Goal: Information Seeking & Learning: Learn about a topic

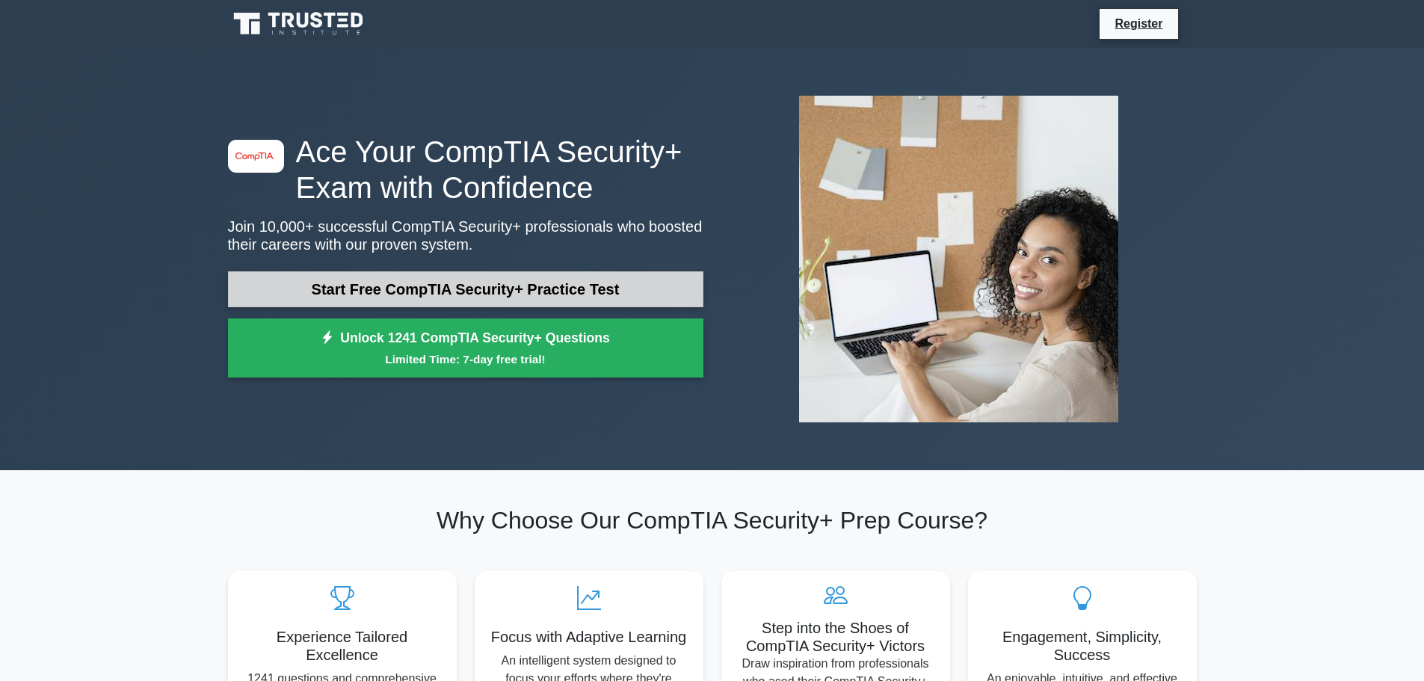
click at [582, 297] on link "Start Free CompTIA Security+ Practice Test" at bounding box center [465, 289] width 475 height 36
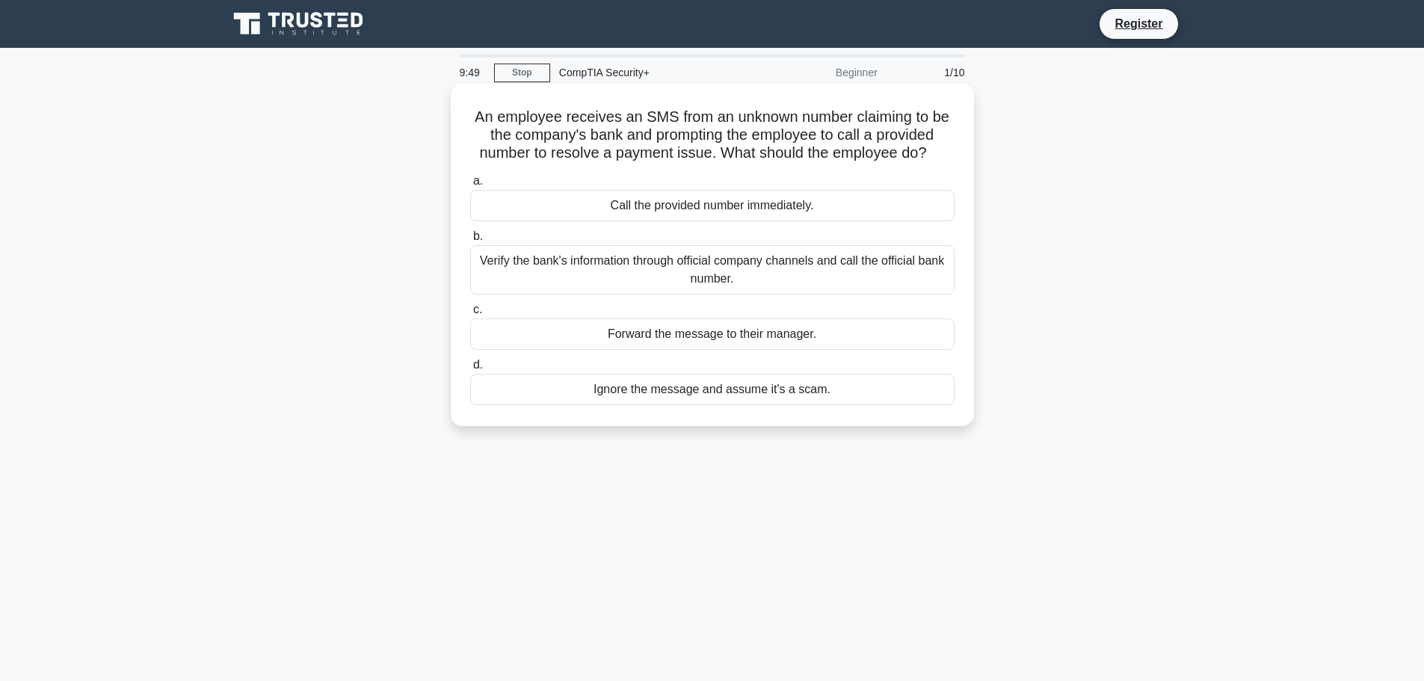
click at [824, 267] on div "Verify the bank's information through official company channels and call the of…" at bounding box center [712, 269] width 484 height 49
click at [470, 241] on input "b. Verify the bank's information through official company channels and call the…" at bounding box center [470, 237] width 0 height 10
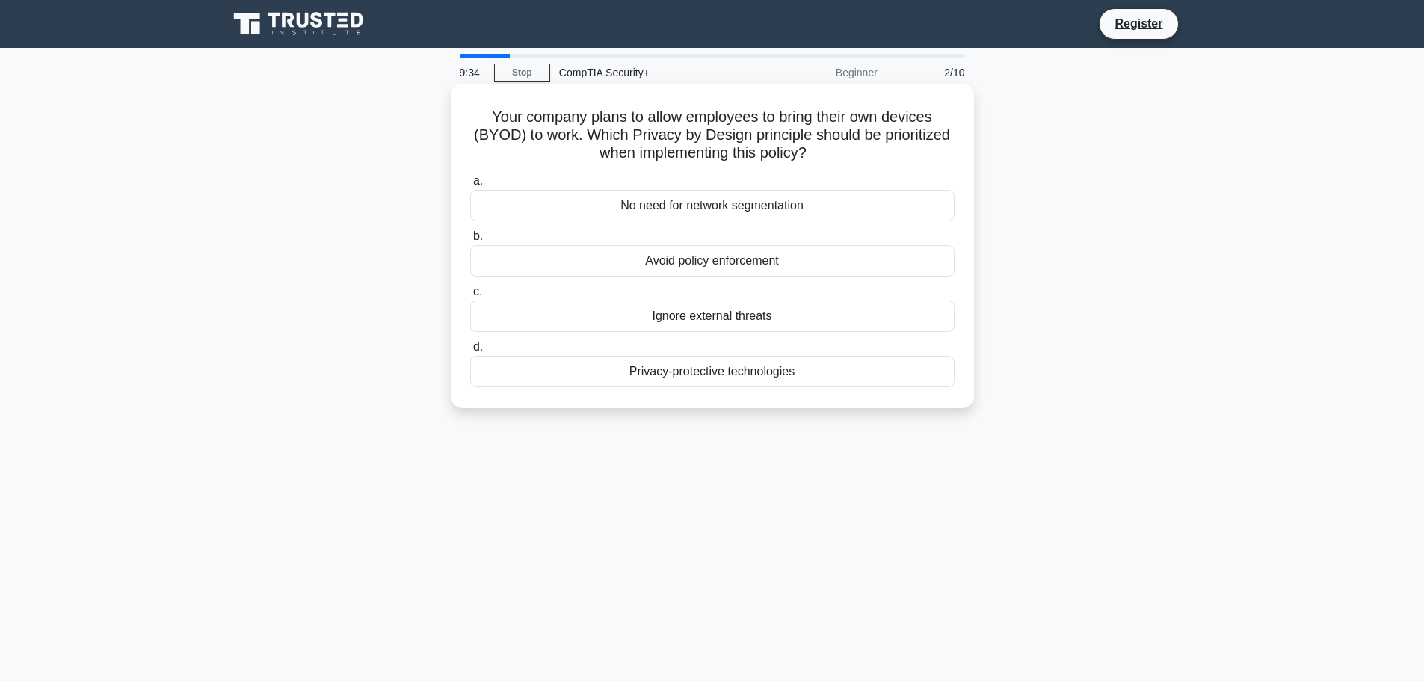
click at [724, 380] on div "Privacy-protective technologies" at bounding box center [712, 371] width 484 height 31
click at [470, 352] on input "d. Privacy-protective technologies" at bounding box center [470, 347] width 0 height 10
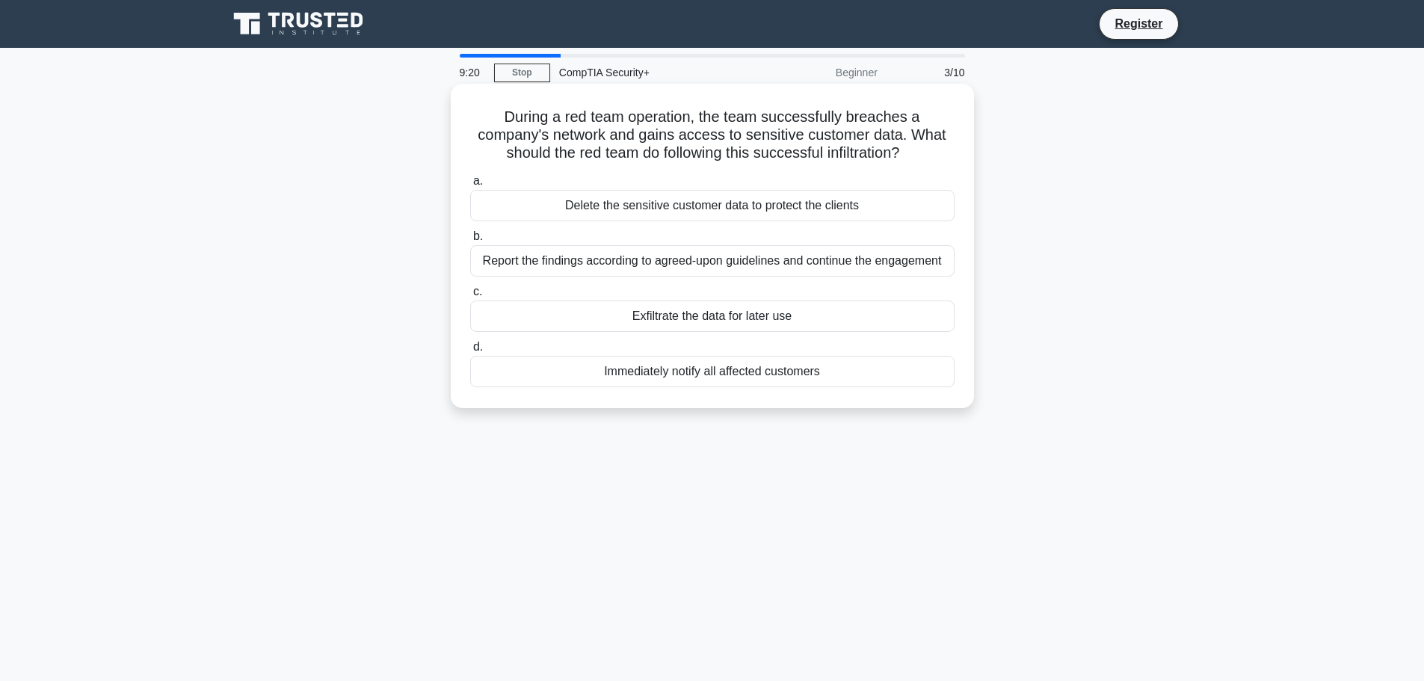
click at [884, 268] on div "Report the findings according to agreed-upon guidelines and continue the engage…" at bounding box center [712, 260] width 484 height 31
click at [470, 241] on input "b. Report the findings according to agreed-upon guidelines and continue the eng…" at bounding box center [470, 237] width 0 height 10
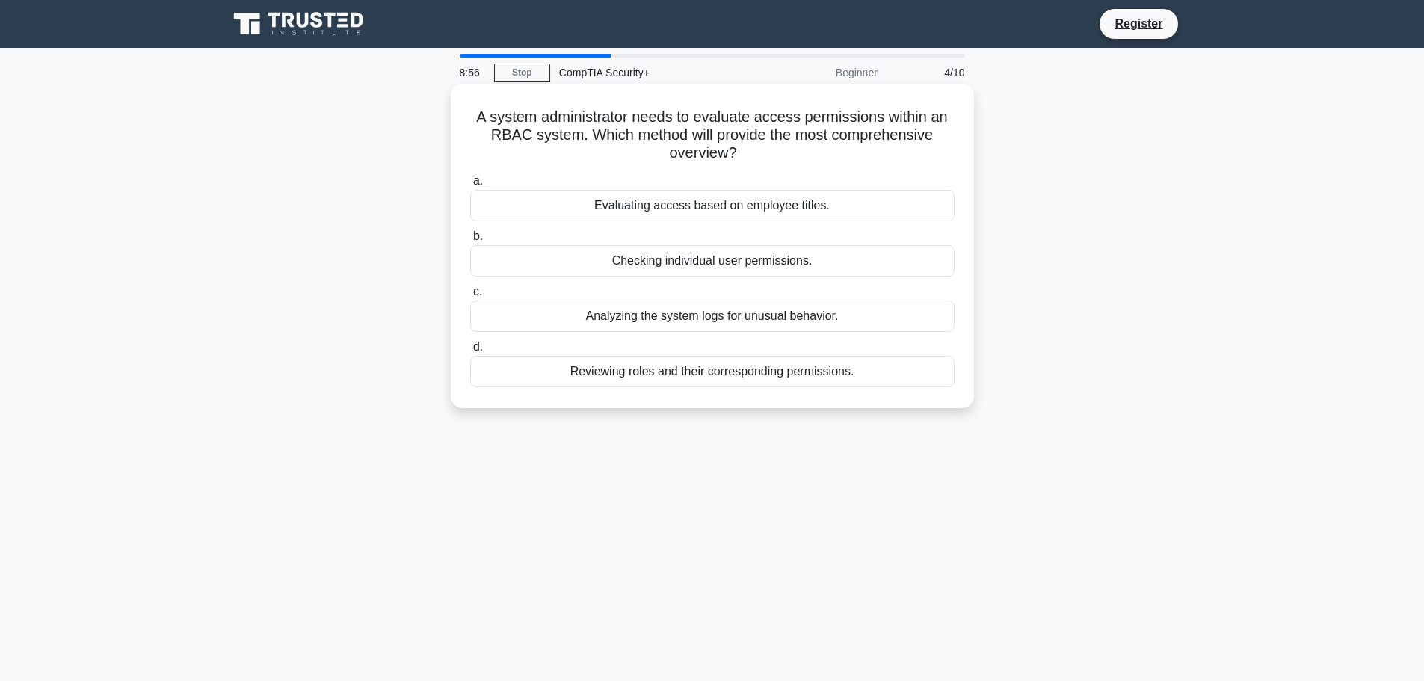
click at [579, 377] on div "Reviewing roles and their corresponding permissions." at bounding box center [712, 371] width 484 height 31
click at [470, 352] on input "d. Reviewing roles and their corresponding permissions." at bounding box center [470, 347] width 0 height 10
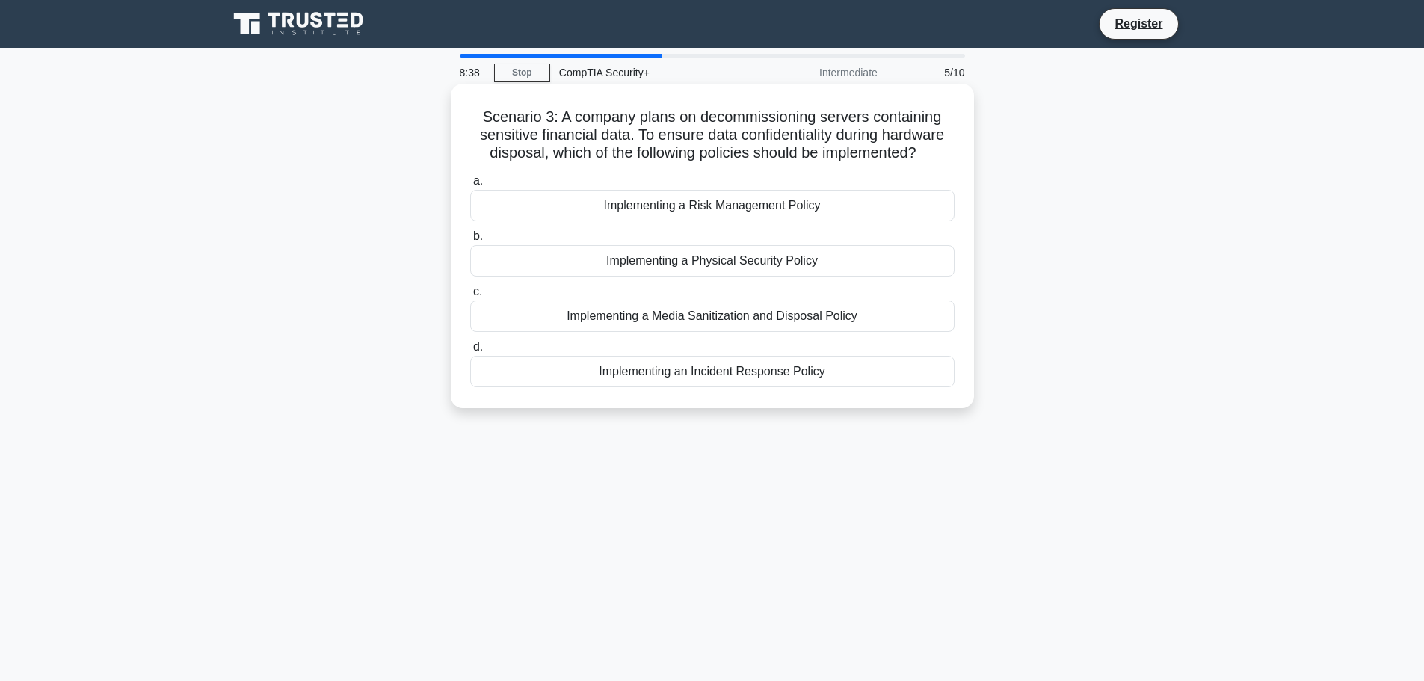
click at [739, 318] on div "Implementing a Media Sanitization and Disposal Policy" at bounding box center [712, 315] width 484 height 31
click at [470, 297] on input "c. Implementing a Media Sanitization and Disposal Policy" at bounding box center [470, 292] width 0 height 10
click at [738, 387] on div "Ensure secure data storage and offsite backups" at bounding box center [712, 371] width 484 height 31
click at [470, 352] on input "d. Ensure secure data storage and offsite backups" at bounding box center [470, 347] width 0 height 10
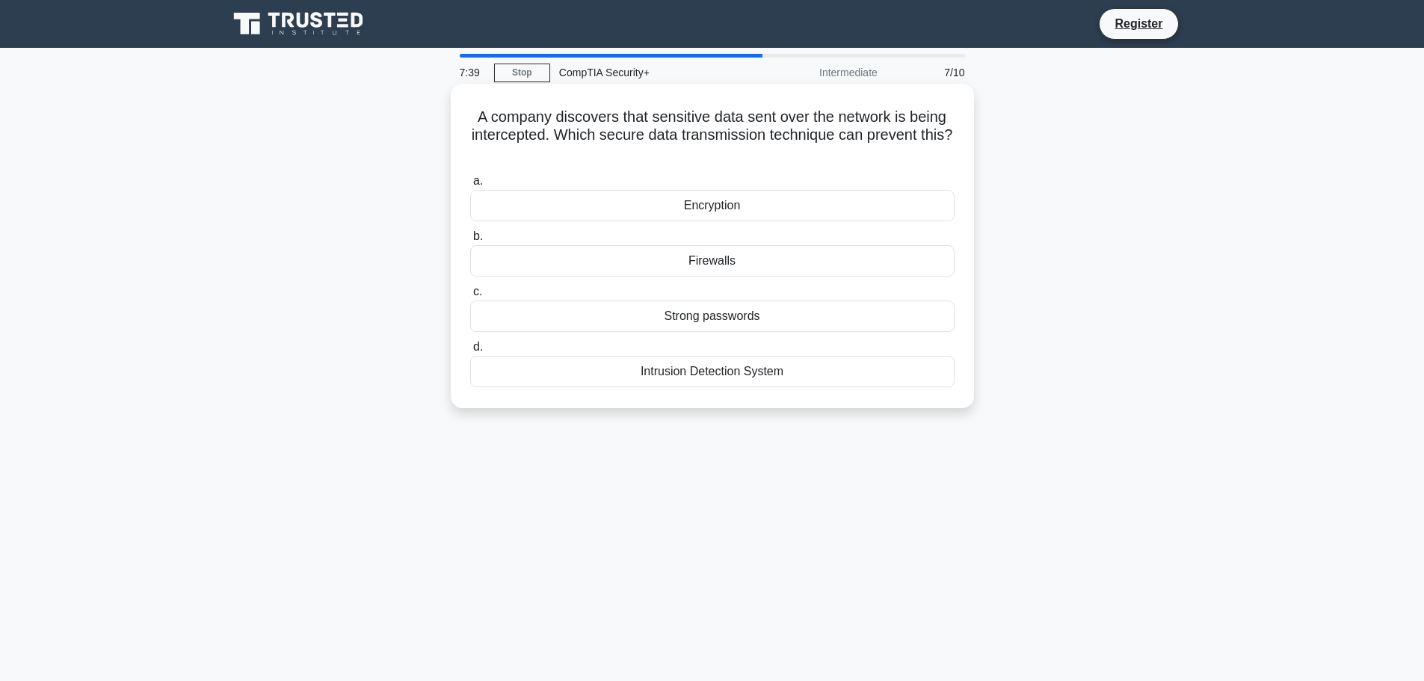
click at [871, 215] on div "Encryption" at bounding box center [712, 205] width 484 height 31
click at [470, 186] on input "a. Encryption" at bounding box center [470, 181] width 0 height 10
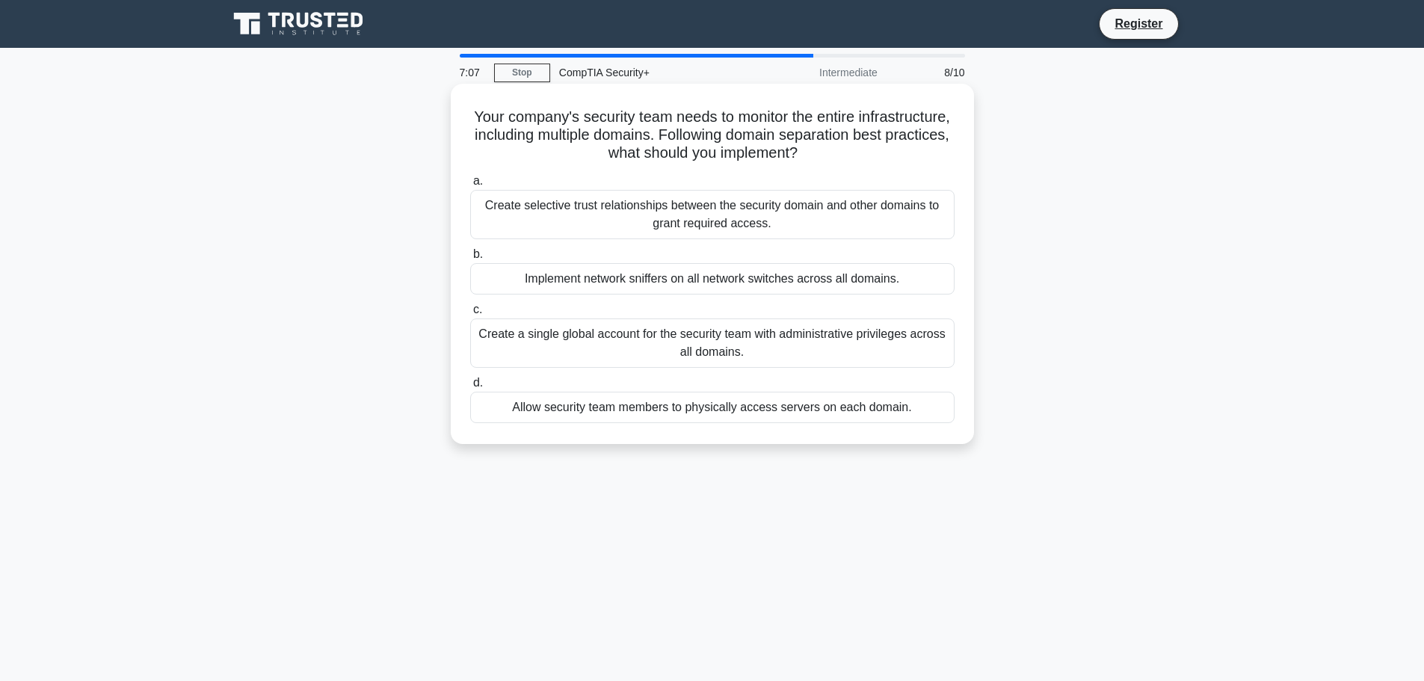
click at [739, 214] on div "Create selective trust relationships between the security domain and other doma…" at bounding box center [712, 214] width 484 height 49
click at [470, 186] on input "a. Create selective trust relationships between the security domain and other d…" at bounding box center [470, 181] width 0 height 10
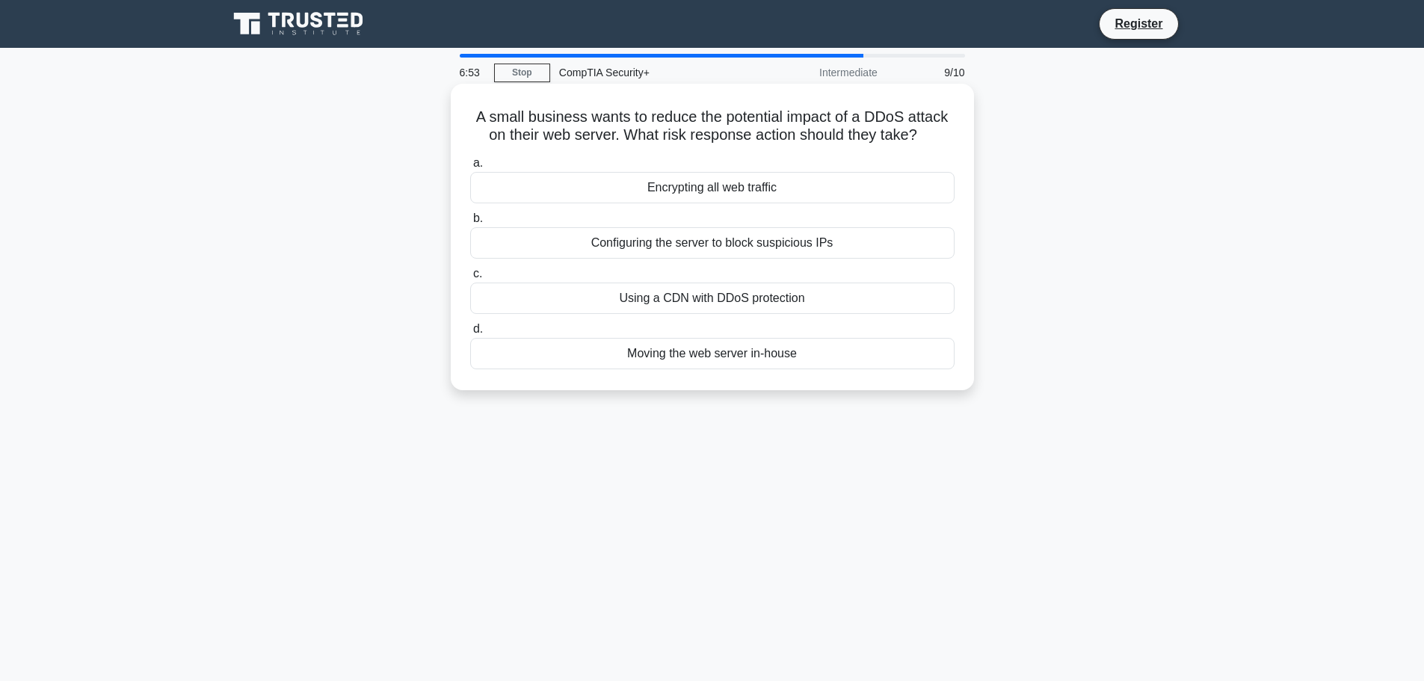
click at [740, 303] on div "Using a CDN with DDoS protection" at bounding box center [712, 298] width 484 height 31
click at [470, 279] on input "c. Using a CDN with DDoS protection" at bounding box center [470, 274] width 0 height 10
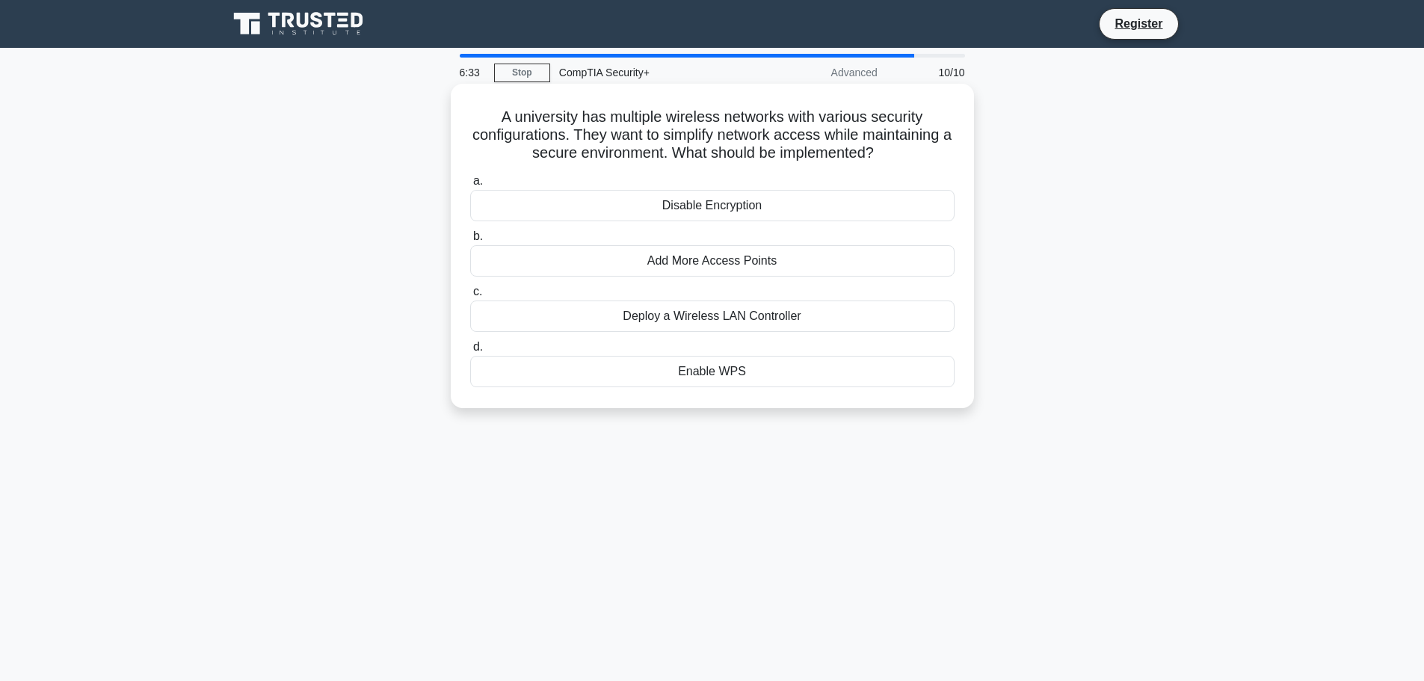
click at [633, 318] on div "Deploy a Wireless LAN Controller" at bounding box center [712, 315] width 484 height 31
click at [470, 297] on input "c. Deploy a Wireless LAN Controller" at bounding box center [470, 292] width 0 height 10
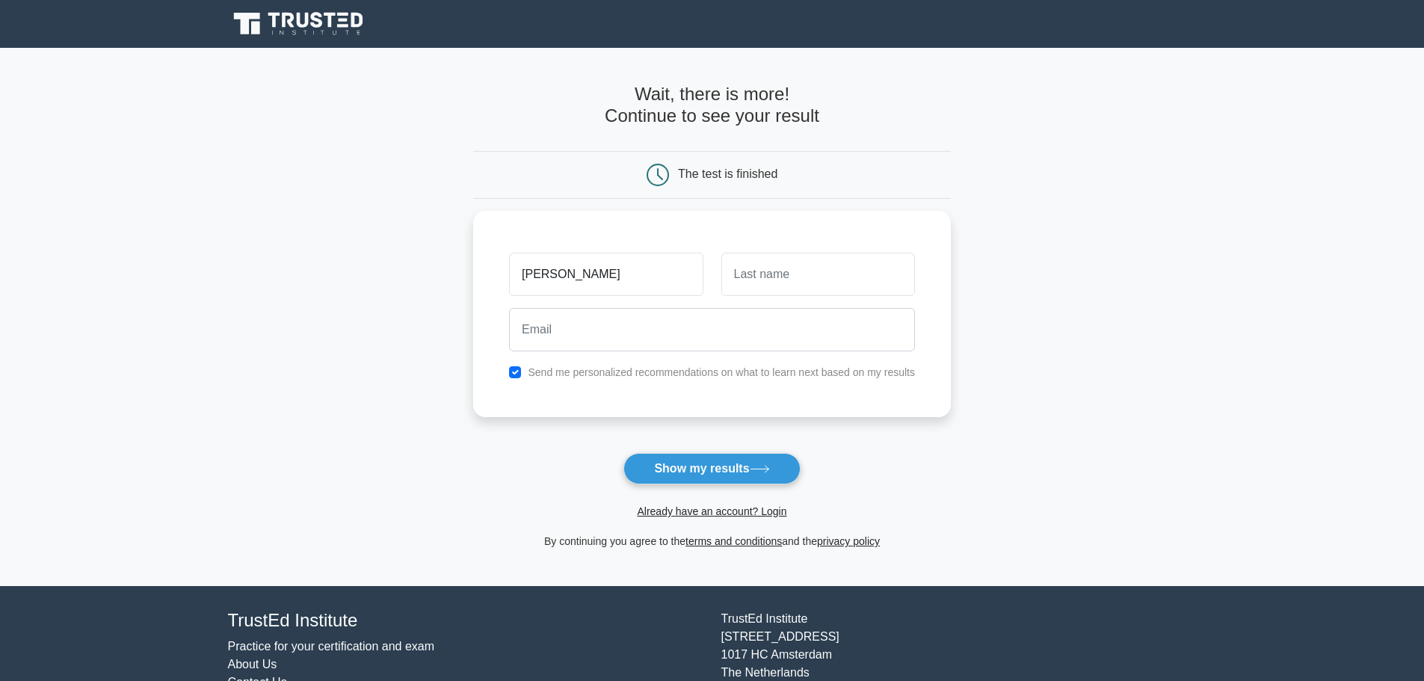
type input "jermy"
type input "moskowitz"
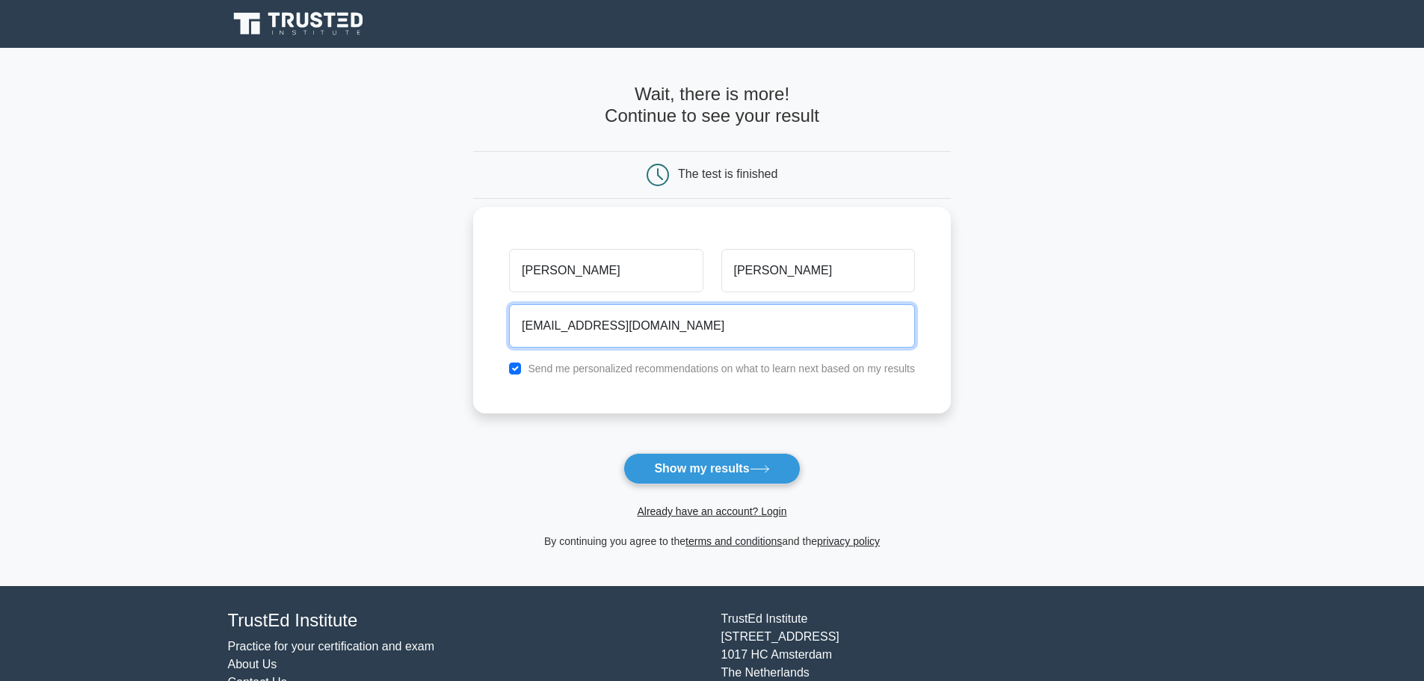
type input "lilfort03@outlook.com"
click at [602, 369] on label "Send me personalized recommendations on what to learn next based on my results" at bounding box center [721, 369] width 387 height 12
click at [519, 366] on input "checkbox" at bounding box center [515, 369] width 12 height 12
checkbox input "false"
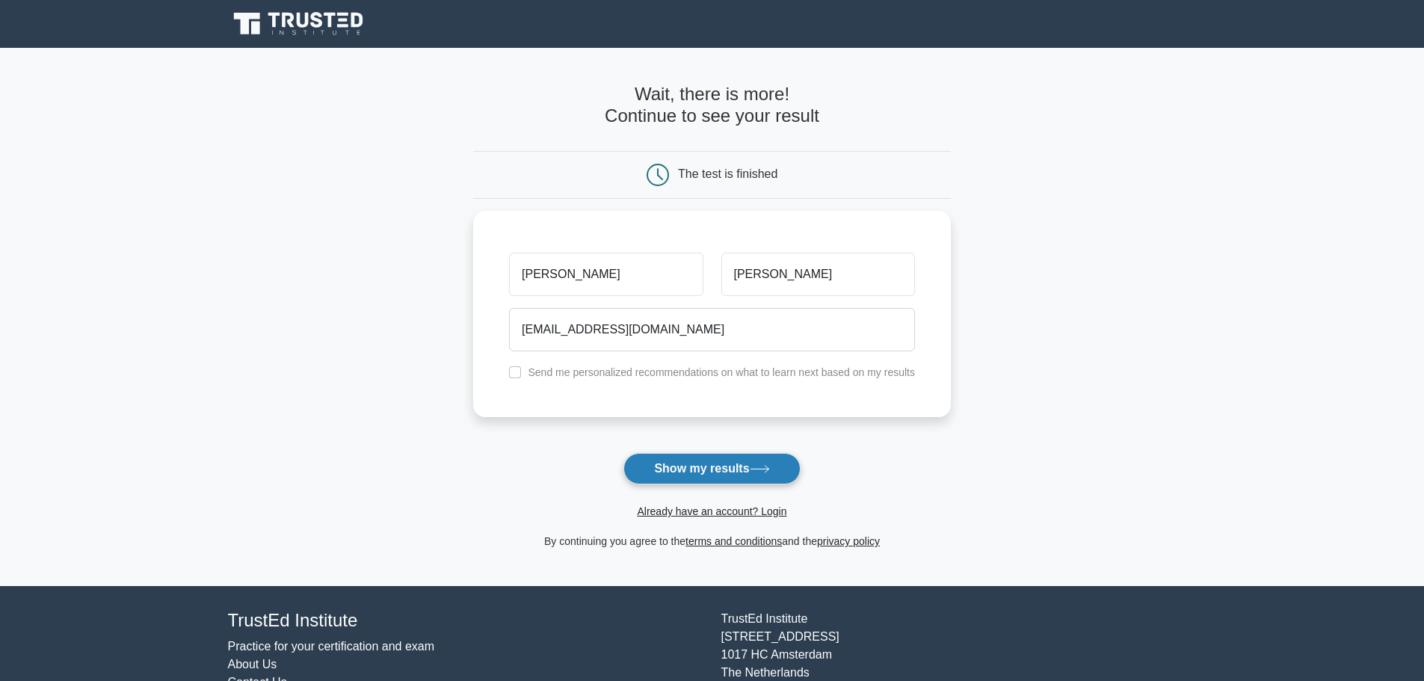
click at [725, 479] on button "Show my results" at bounding box center [711, 468] width 176 height 31
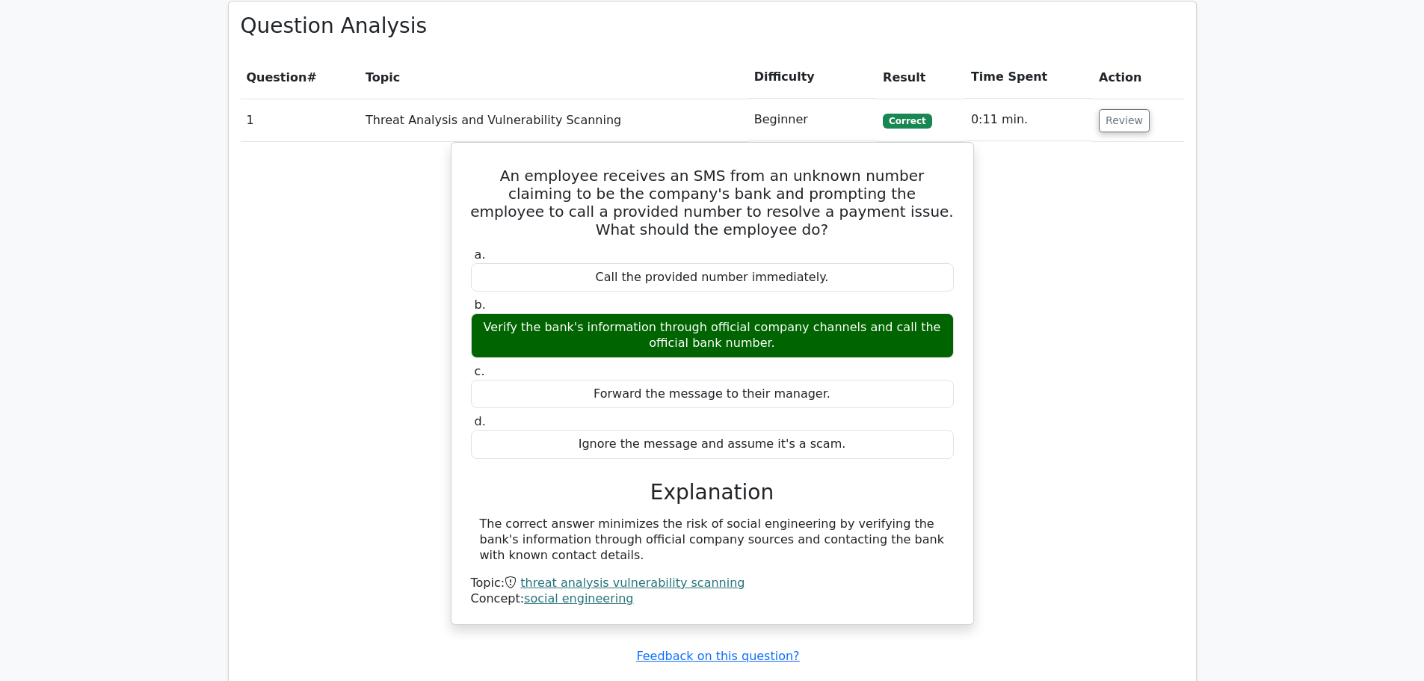
scroll to position [1196, 0]
